Goal: Obtain resource: Obtain resource

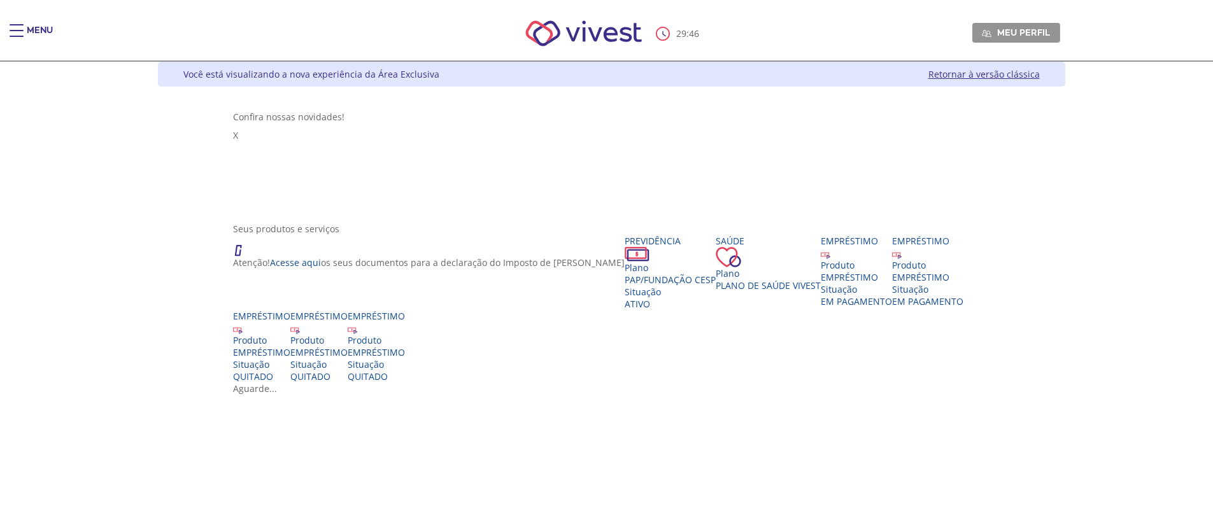
click at [153, 36] on div "29 : 46 Meu perfil Alterar Senha Sair" at bounding box center [607, 33] width 908 height 54
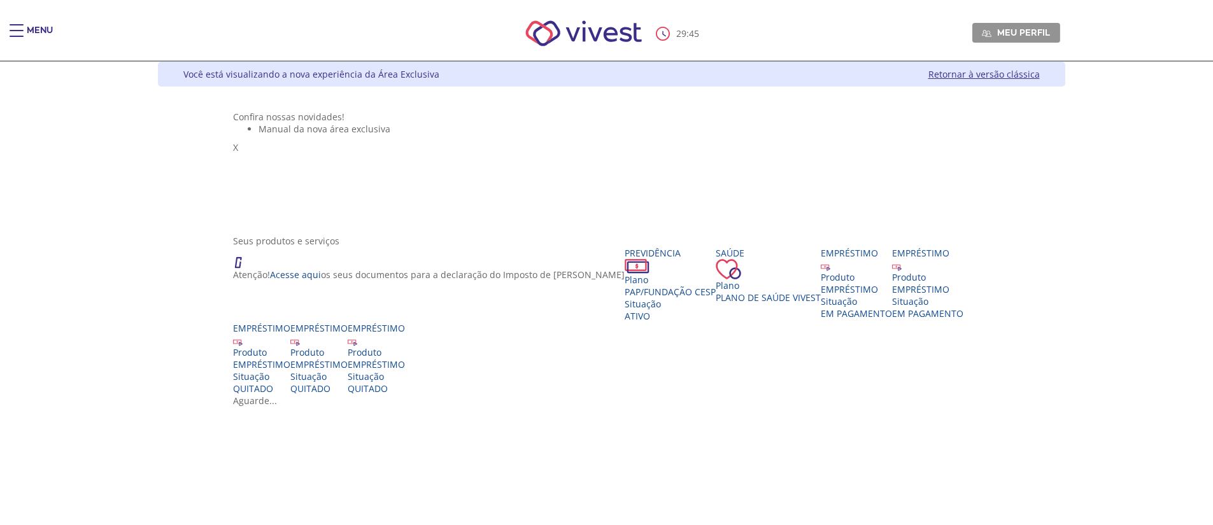
click at [22, 32] on div "Main header" at bounding box center [17, 36] width 14 height 25
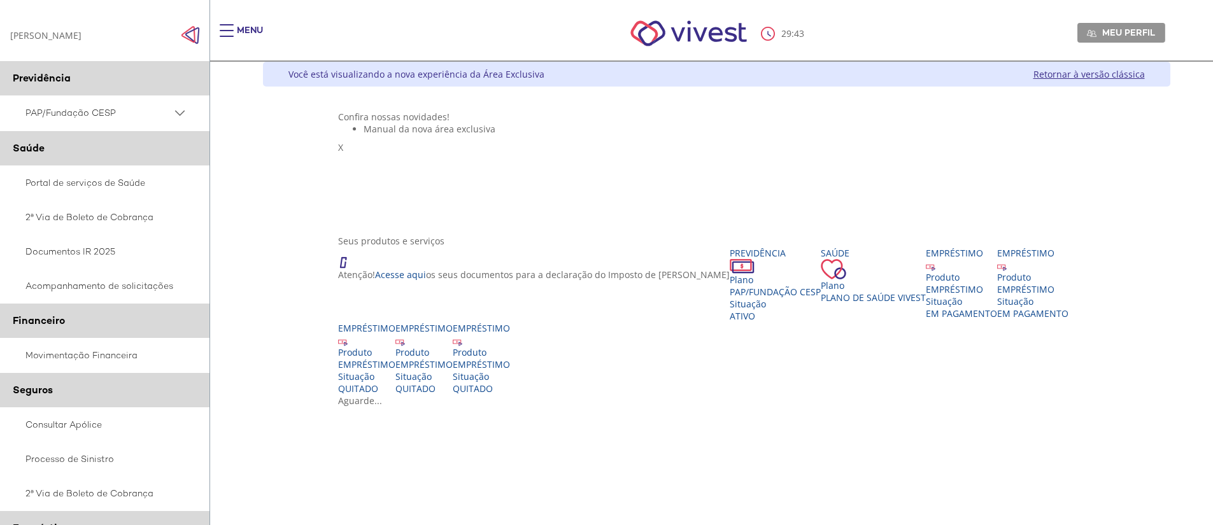
scroll to position [192, 0]
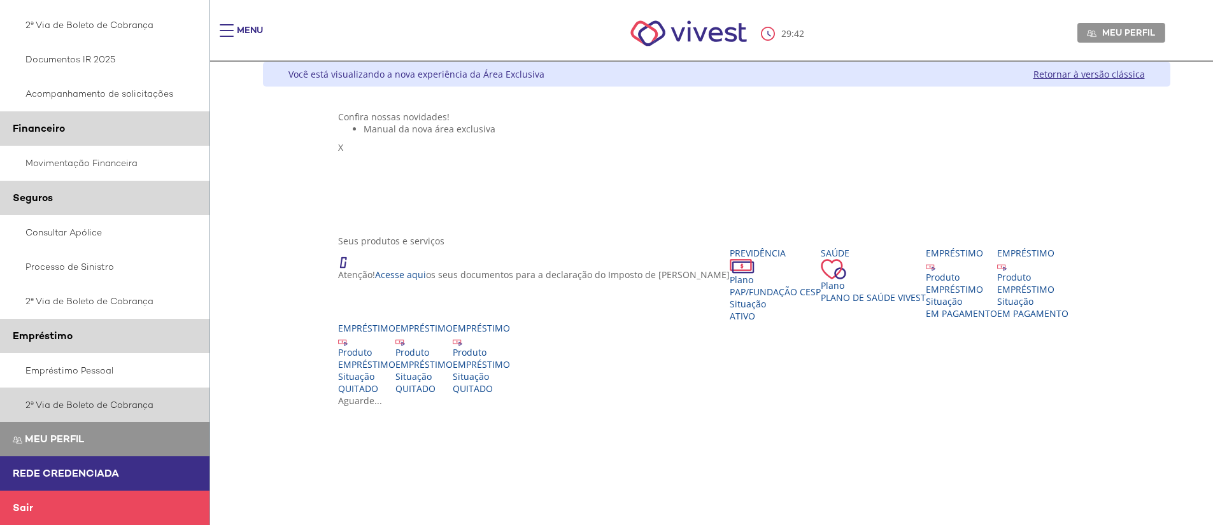
click at [123, 404] on link "2ª Via de Boleto de Cobrança" at bounding box center [105, 405] width 210 height 34
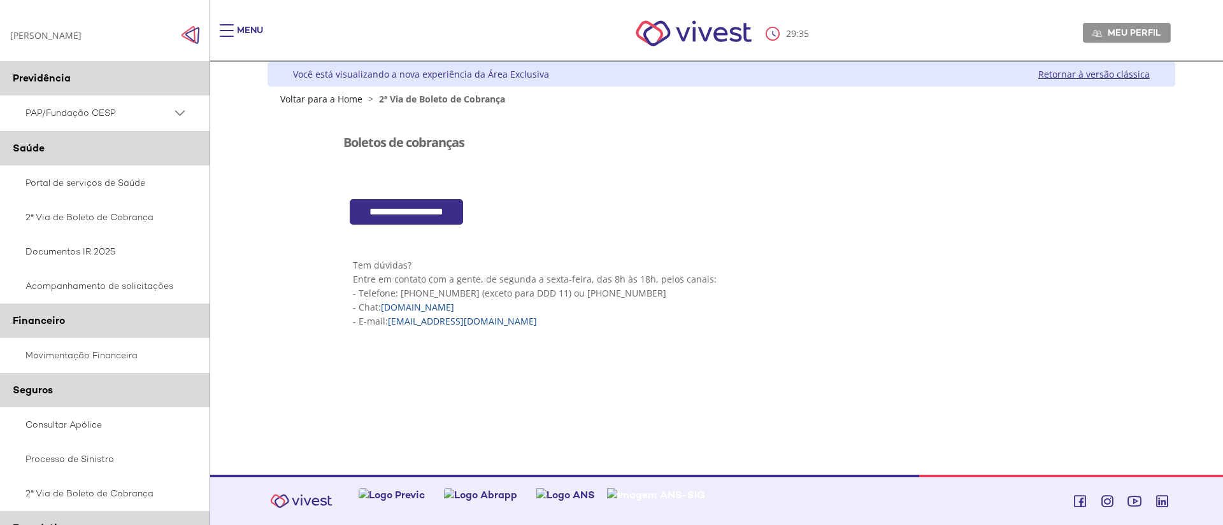
click at [417, 220] on input "**********" at bounding box center [406, 212] width 113 height 26
click at [1044, 76] on link "Retornar à versão clássica" at bounding box center [1093, 74] width 111 height 12
